Goal: Task Accomplishment & Management: Complete application form

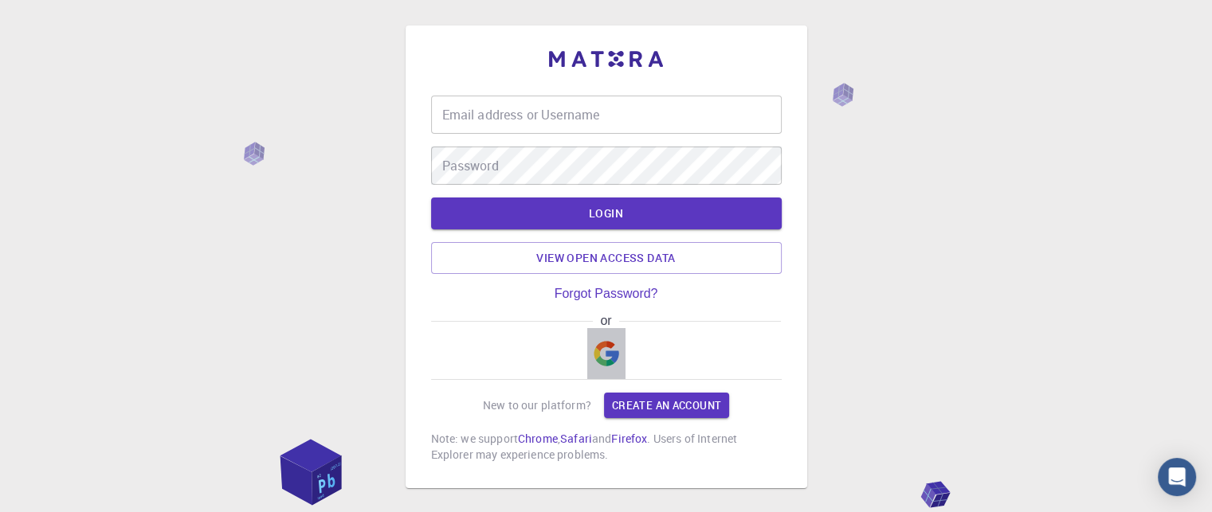
click at [610, 363] on img "button" at bounding box center [607, 354] width 26 height 26
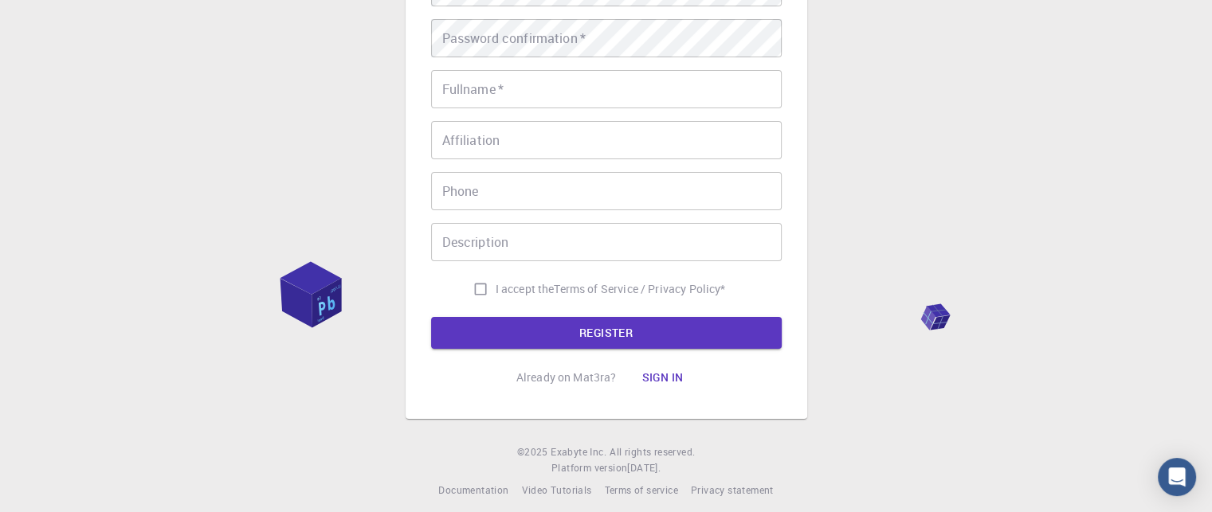
scroll to position [298, 0]
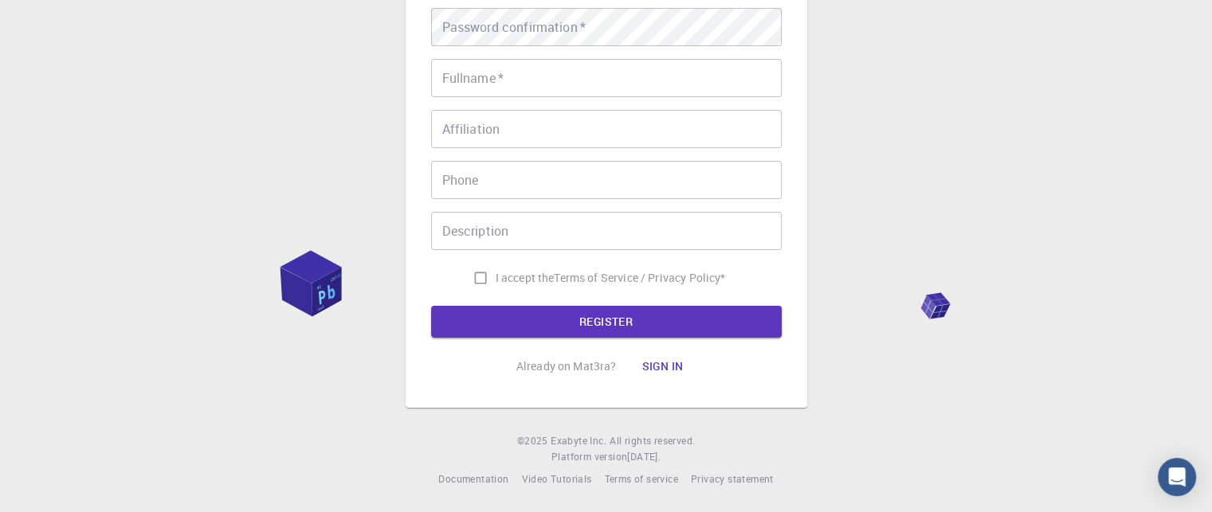
click at [474, 280] on input "I accept the Terms of Service / Privacy Policy *" at bounding box center [480, 278] width 30 height 30
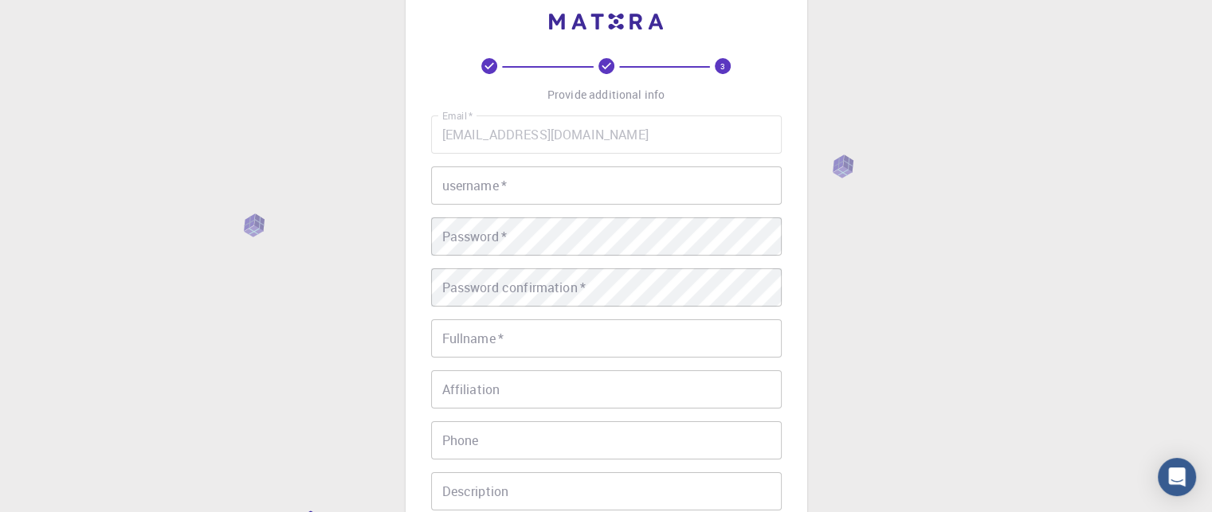
scroll to position [0, 0]
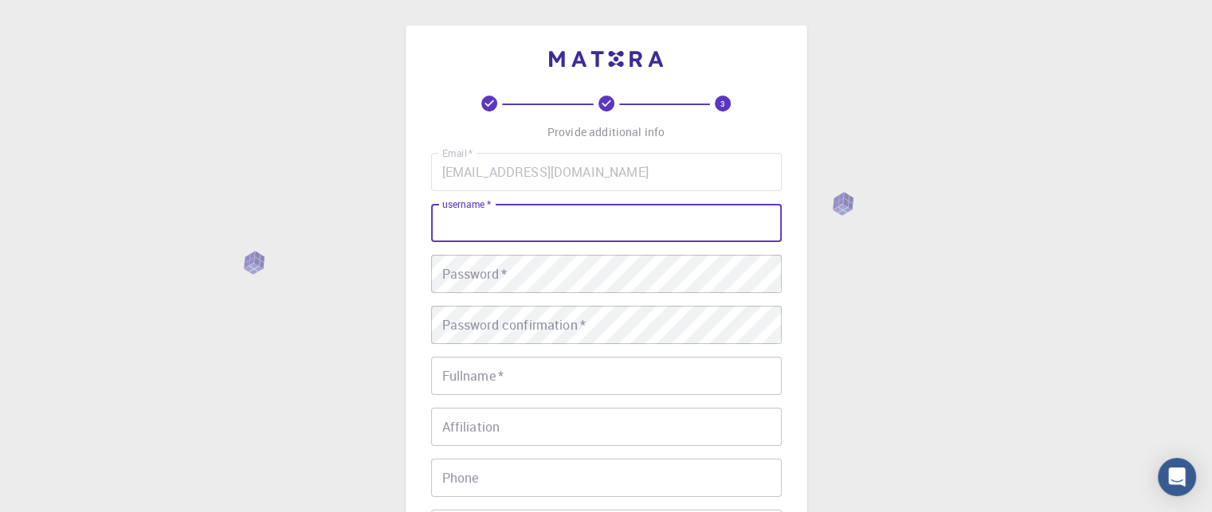
click at [555, 230] on input "username   *" at bounding box center [606, 223] width 351 height 38
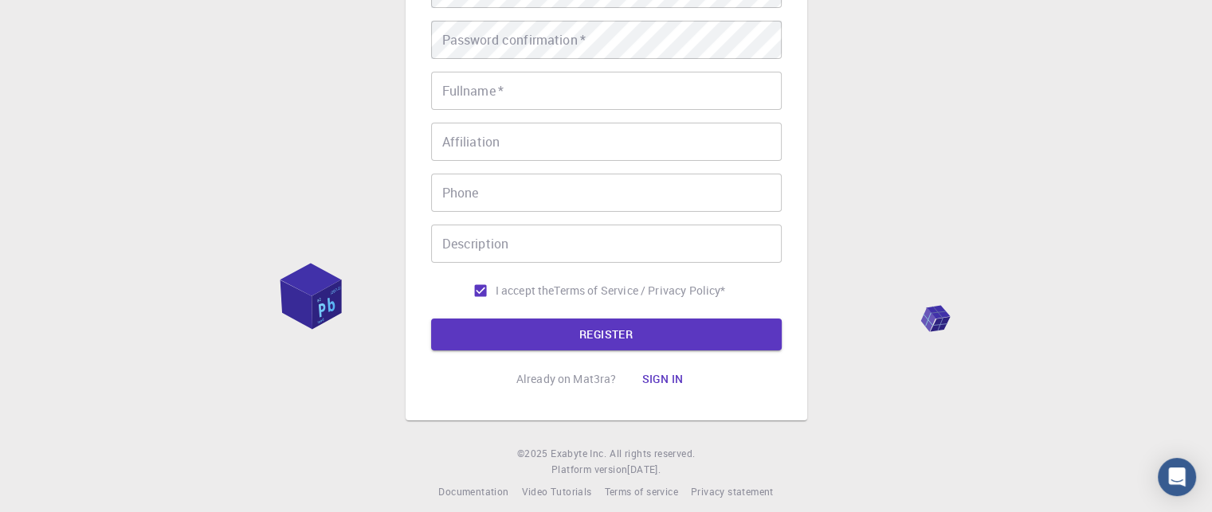
scroll to position [298, 0]
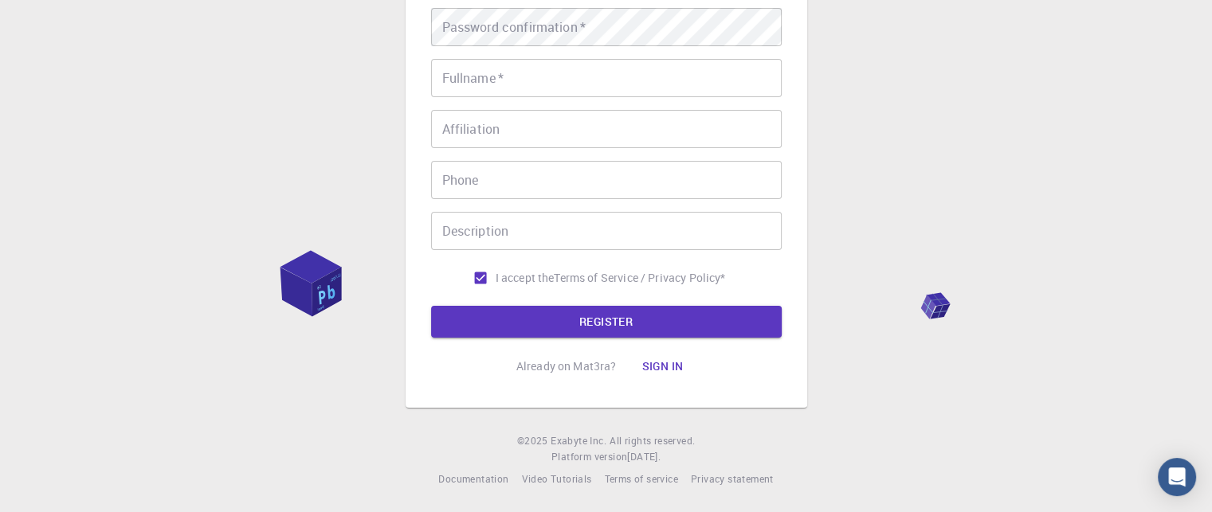
click at [574, 375] on div "Already on Mat3ra? Sign in" at bounding box center [606, 367] width 180 height 32
click at [570, 362] on p "Already on Mat3ra?" at bounding box center [566, 367] width 100 height 16
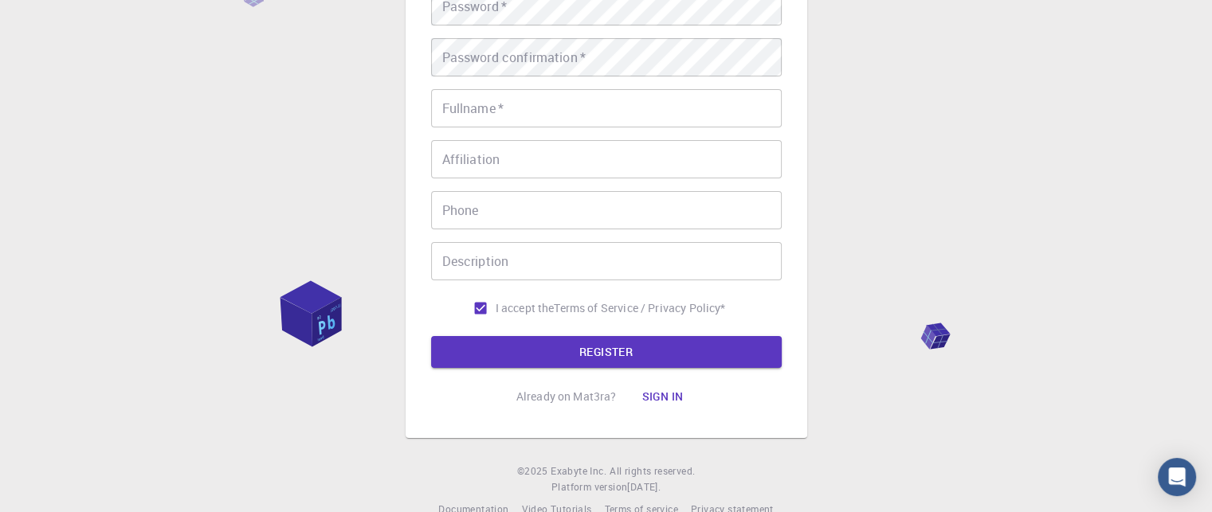
scroll to position [218, 0]
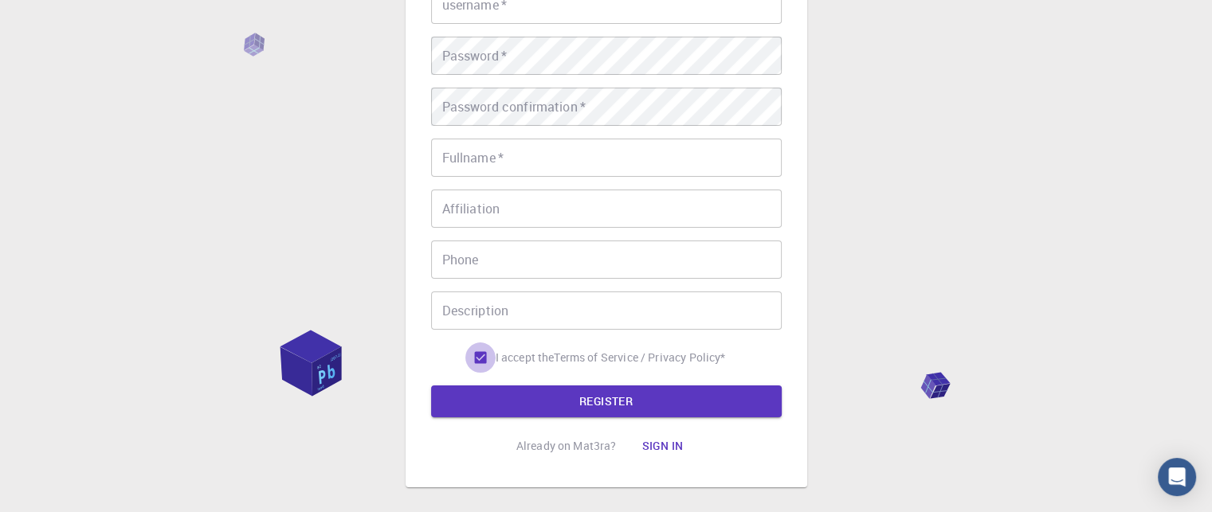
click at [477, 361] on input "I accept the Terms of Service / Privacy Policy *" at bounding box center [480, 358] width 30 height 30
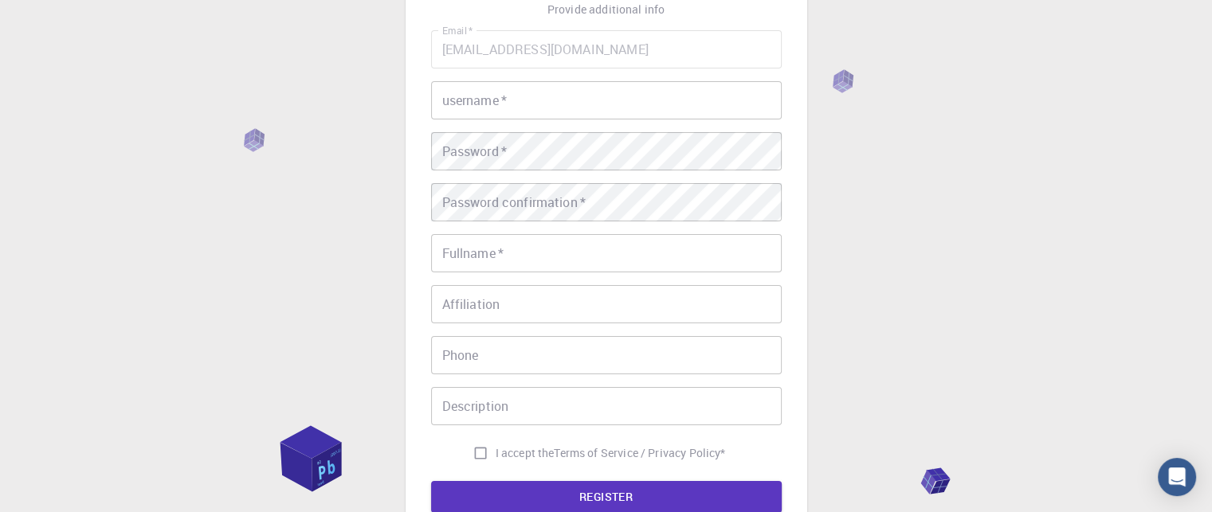
scroll to position [0, 0]
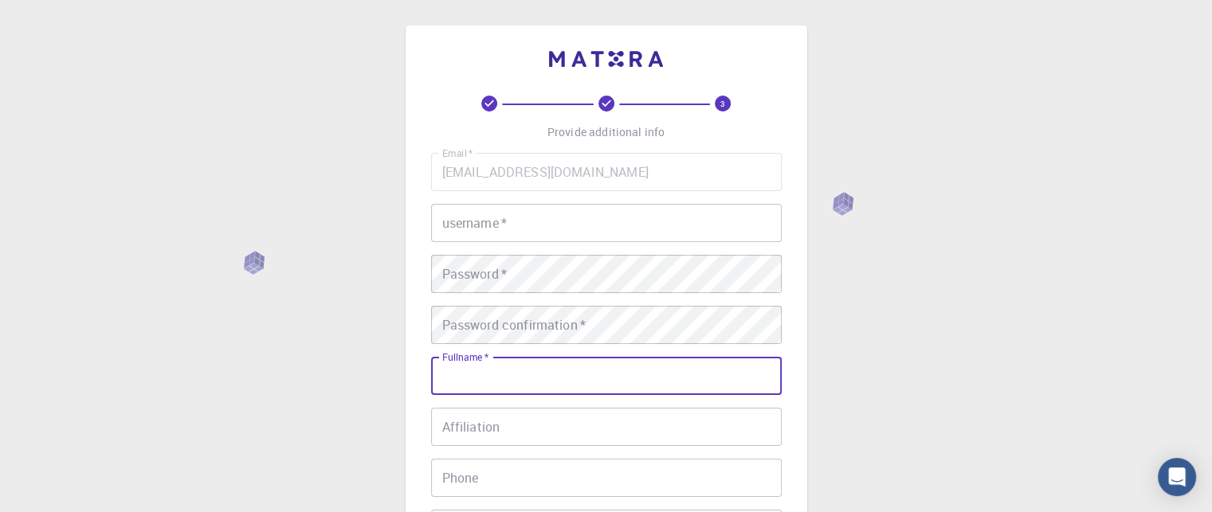
click at [534, 366] on input "Fullname   *" at bounding box center [606, 376] width 351 height 38
drag, startPoint x: 910, startPoint y: 372, endPoint x: 883, endPoint y: 372, distance: 27.1
click at [912, 372] on div "3 Provide additional info Email   * [EMAIL_ADDRESS][DOMAIN_NAME] Email   * user…" at bounding box center [606, 405] width 1212 height 811
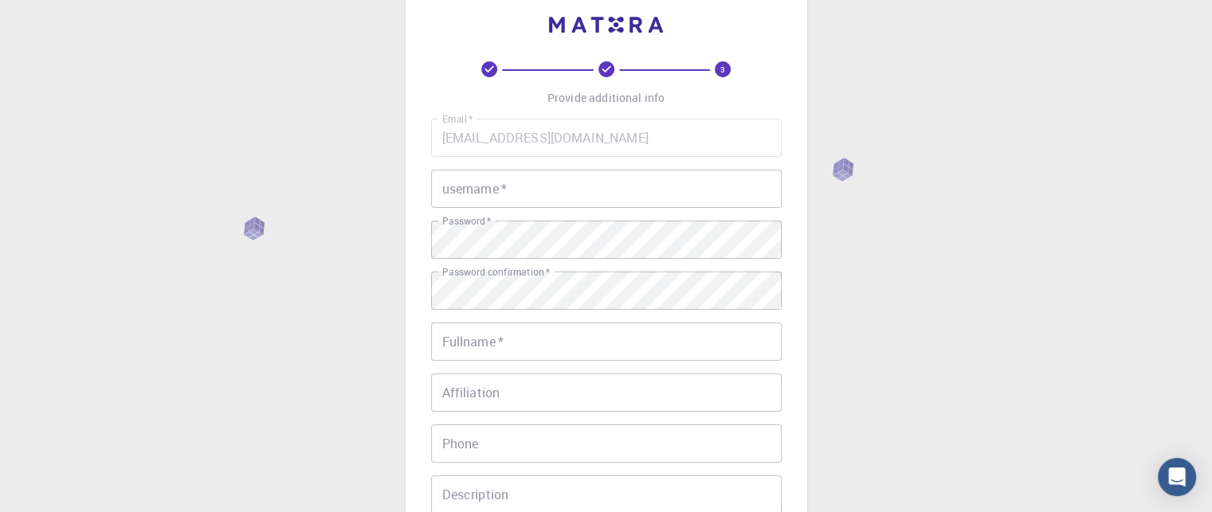
scroll to position [159, 0]
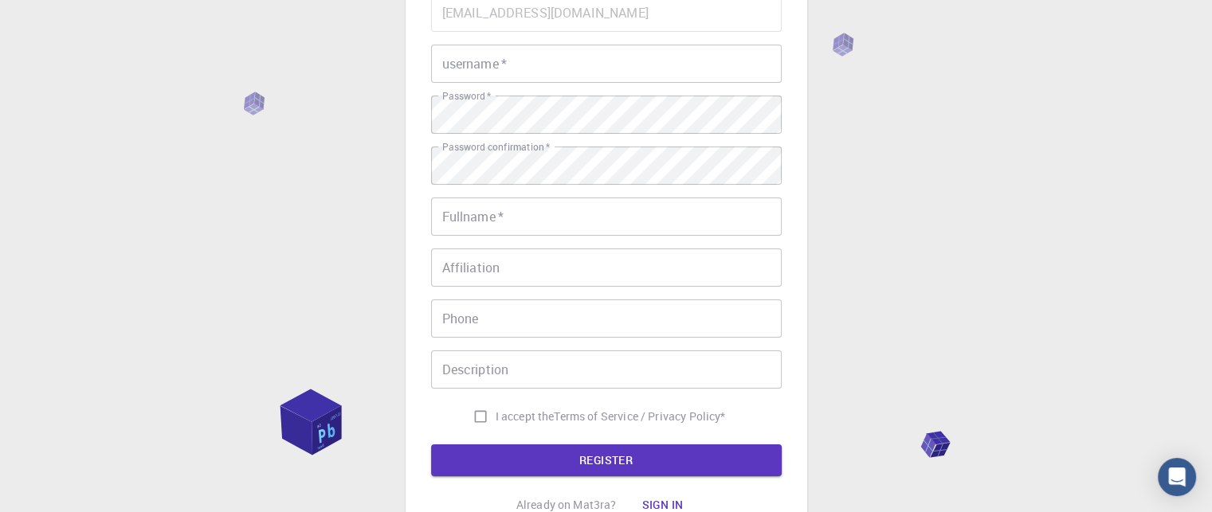
click at [858, 398] on div "3 Provide additional info Email   * [EMAIL_ADDRESS][DOMAIN_NAME] Email   * user…" at bounding box center [606, 246] width 1212 height 811
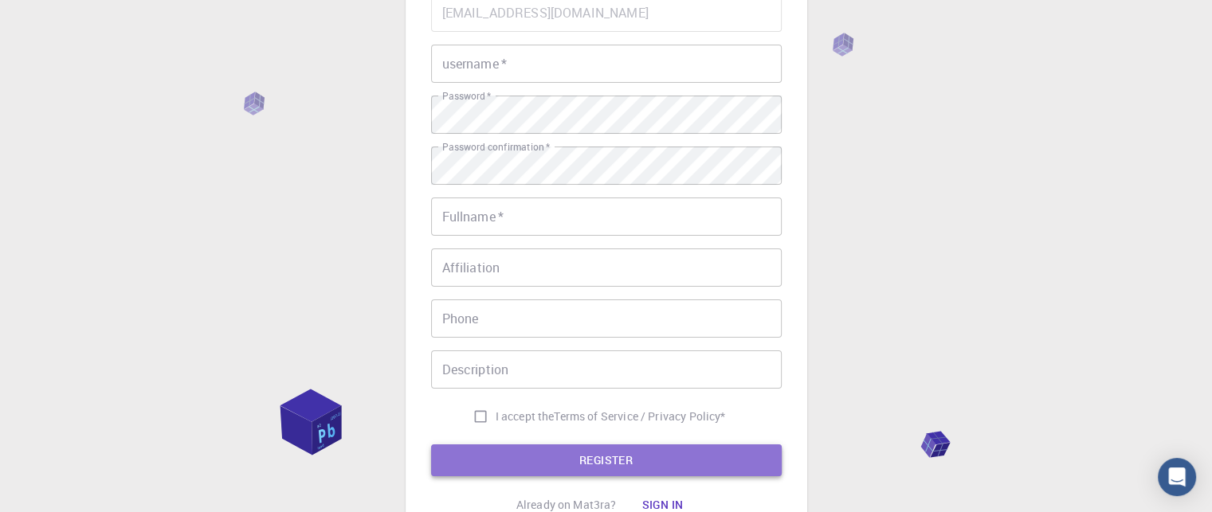
click at [610, 461] on button "REGISTER" at bounding box center [606, 461] width 351 height 32
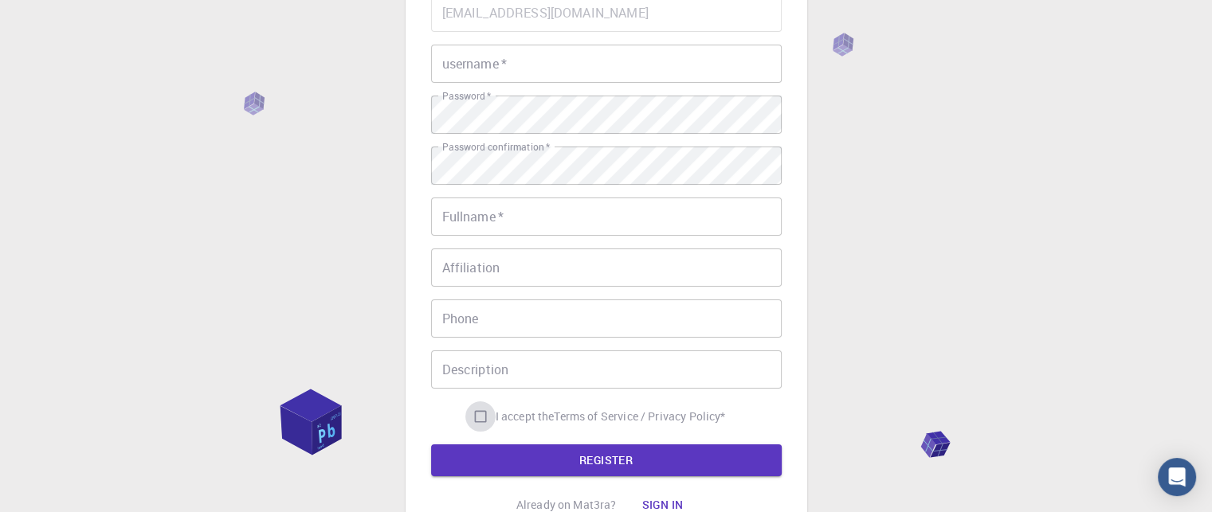
drag, startPoint x: 466, startPoint y: 415, endPoint x: 544, endPoint y: 422, distance: 77.6
click at [469, 415] on input "I accept the Terms of Service / Privacy Policy *" at bounding box center [480, 417] width 30 height 30
checkbox input "true"
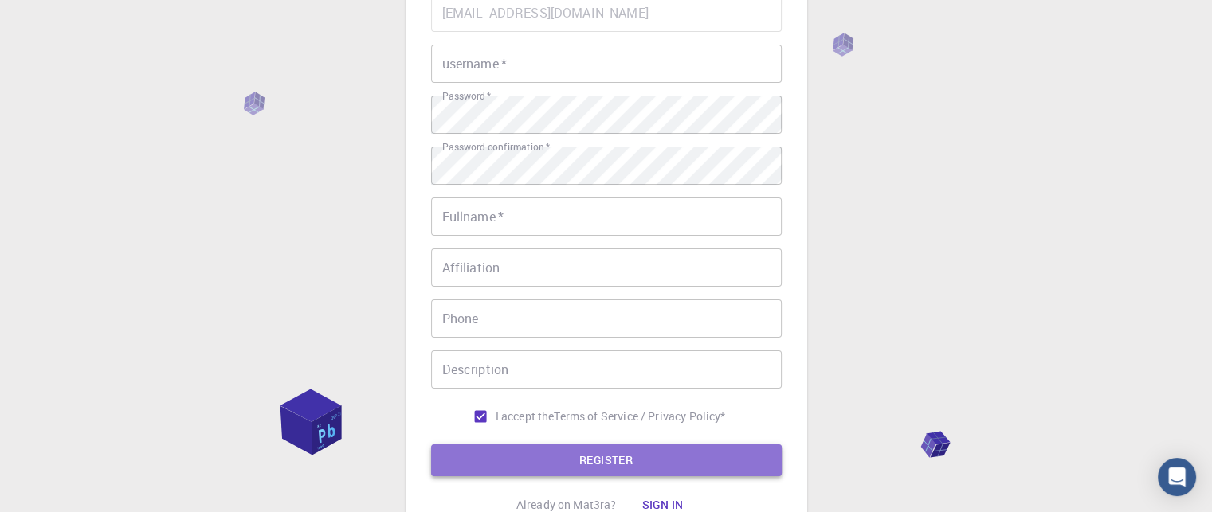
click at [620, 454] on button "REGISTER" at bounding box center [606, 461] width 351 height 32
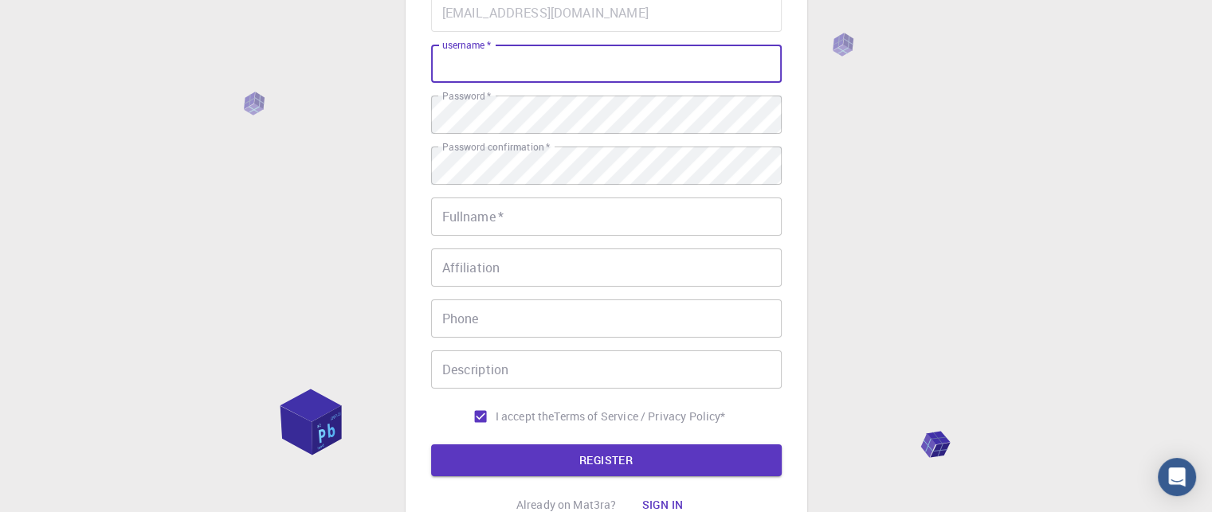
click at [445, 58] on input "username   *" at bounding box center [606, 64] width 351 height 38
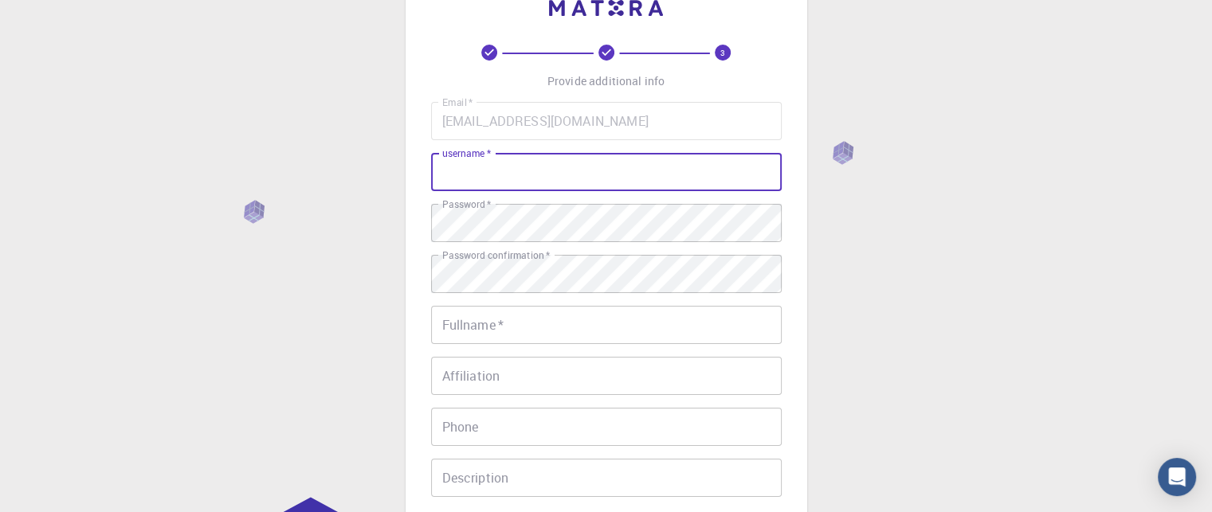
scroll to position [0, 0]
